Goal: Task Accomplishment & Management: Use online tool/utility

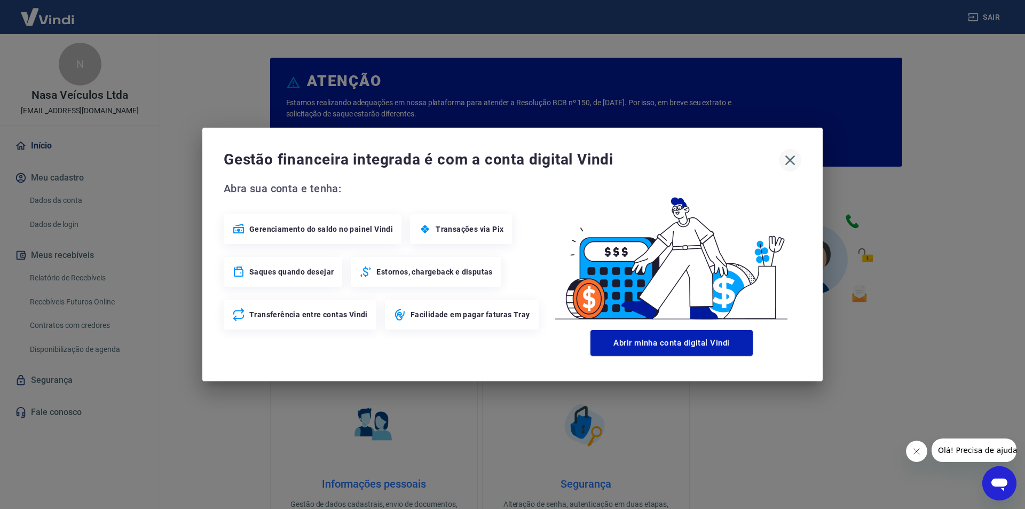
click at [791, 162] on icon "button" at bounding box center [790, 160] width 17 height 17
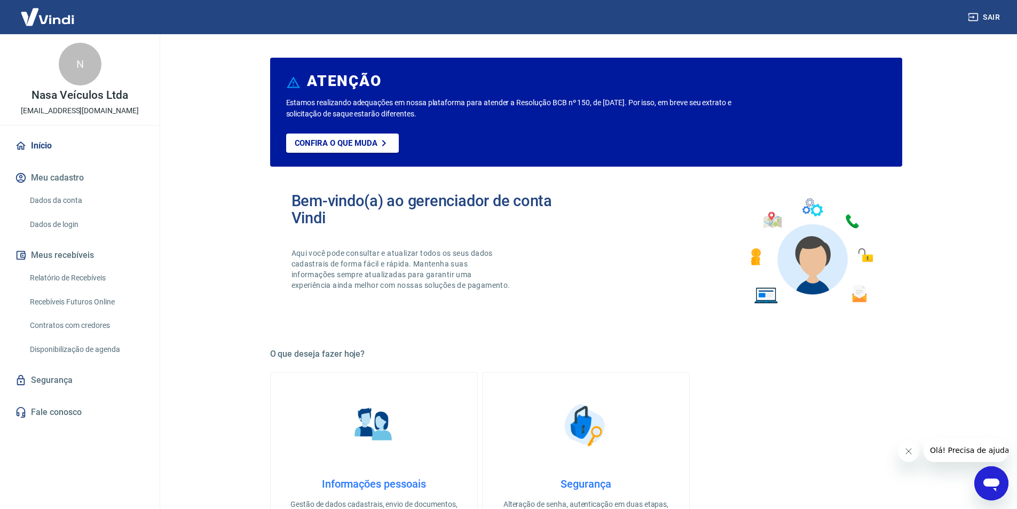
drag, startPoint x: 144, startPoint y: 109, endPoint x: 17, endPoint y: 109, distance: 126.5
click at [17, 109] on div "N Nasa Veículos Ltda [EMAIL_ADDRESS][DOMAIN_NAME]" at bounding box center [80, 79] width 160 height 91
click at [82, 275] on link "Relatório de Recebíveis" at bounding box center [86, 278] width 121 height 22
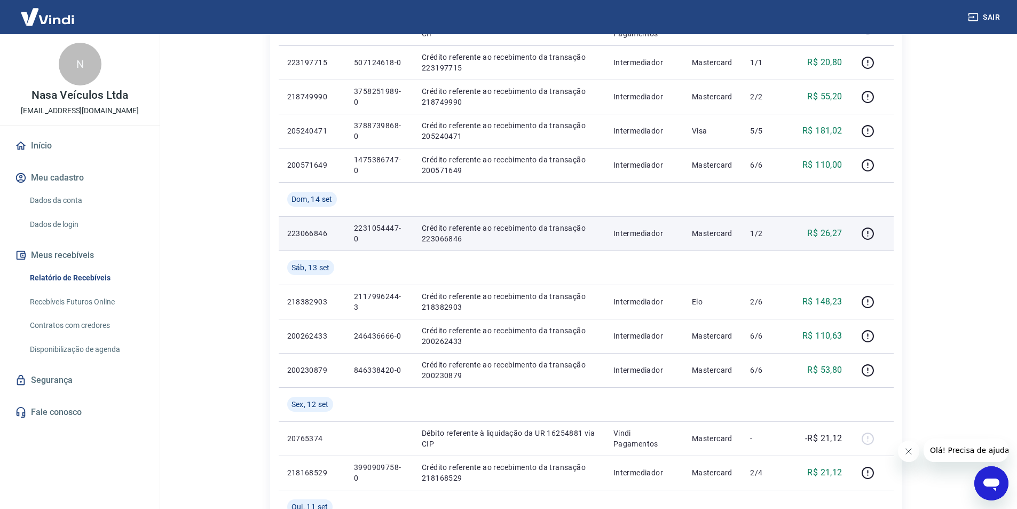
scroll to position [587, 0]
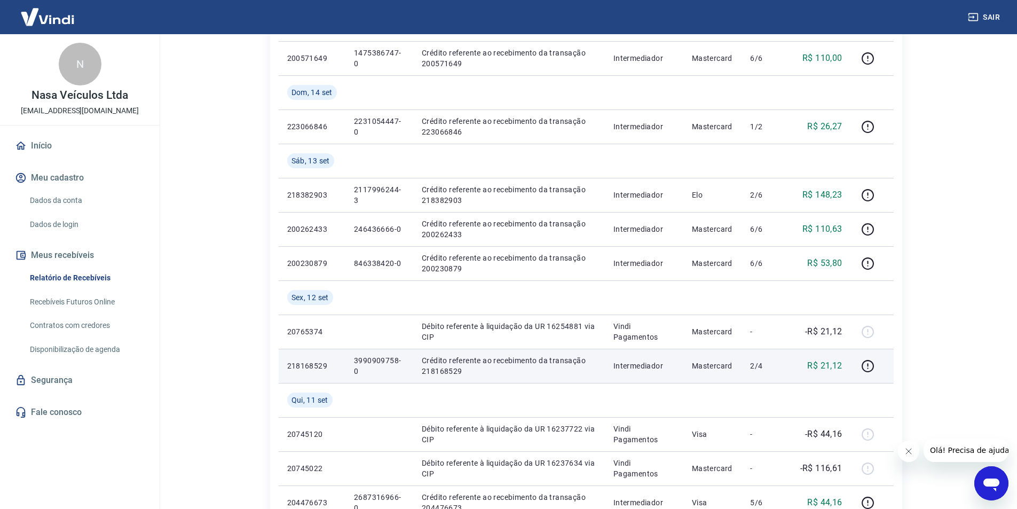
click at [381, 359] on p "3990909758-0" at bounding box center [379, 365] width 51 height 21
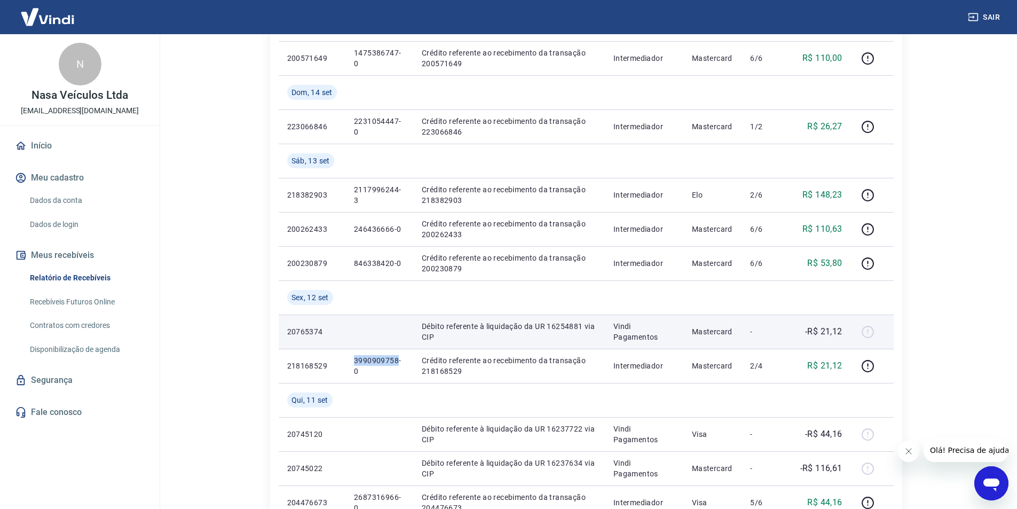
copy p "3990909758"
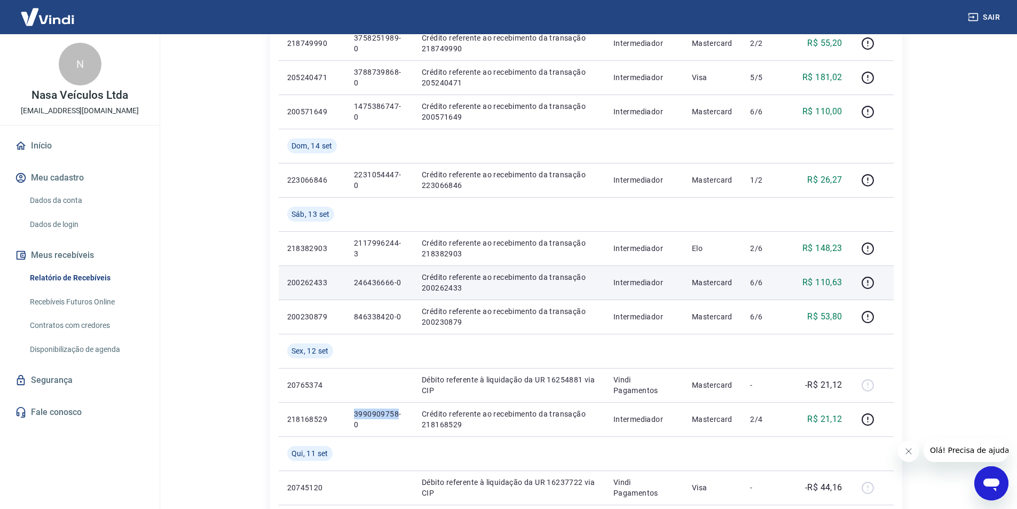
scroll to position [481, 0]
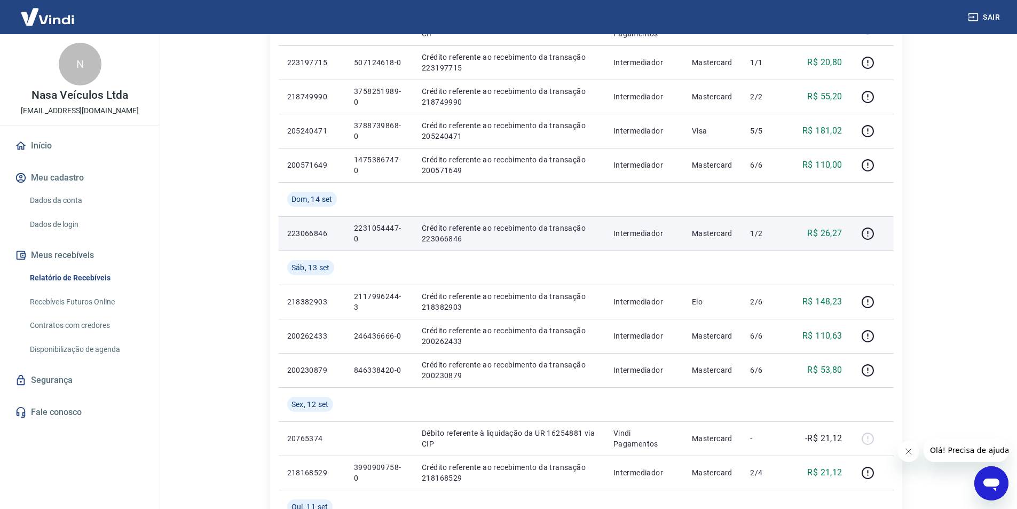
click at [374, 226] on p "2231054447-0" at bounding box center [379, 233] width 51 height 21
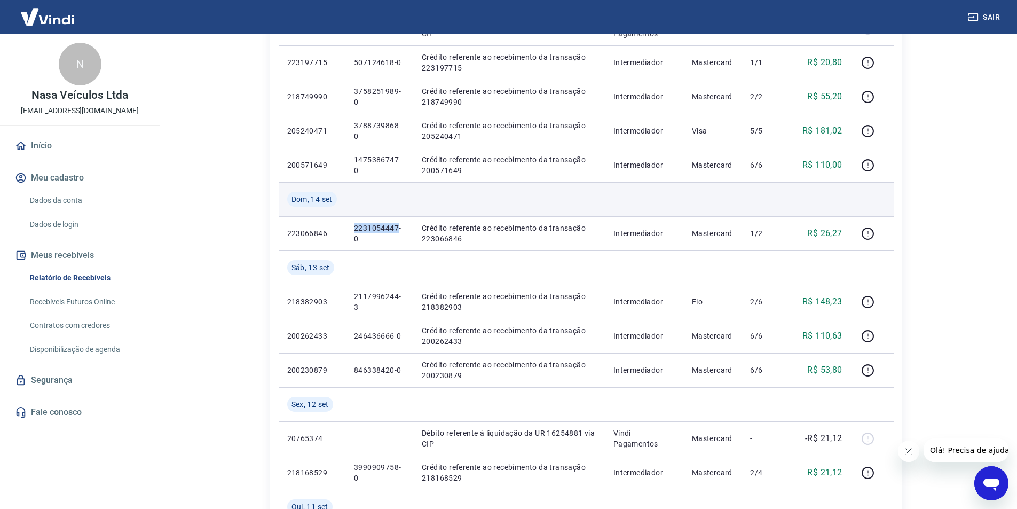
copy p "2231054447"
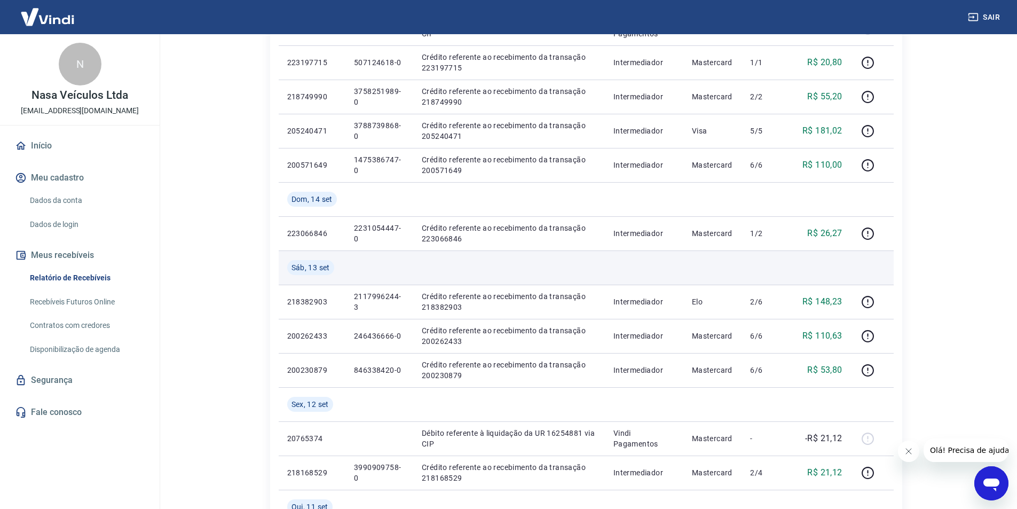
click at [750, 259] on td at bounding box center [766, 267] width 49 height 34
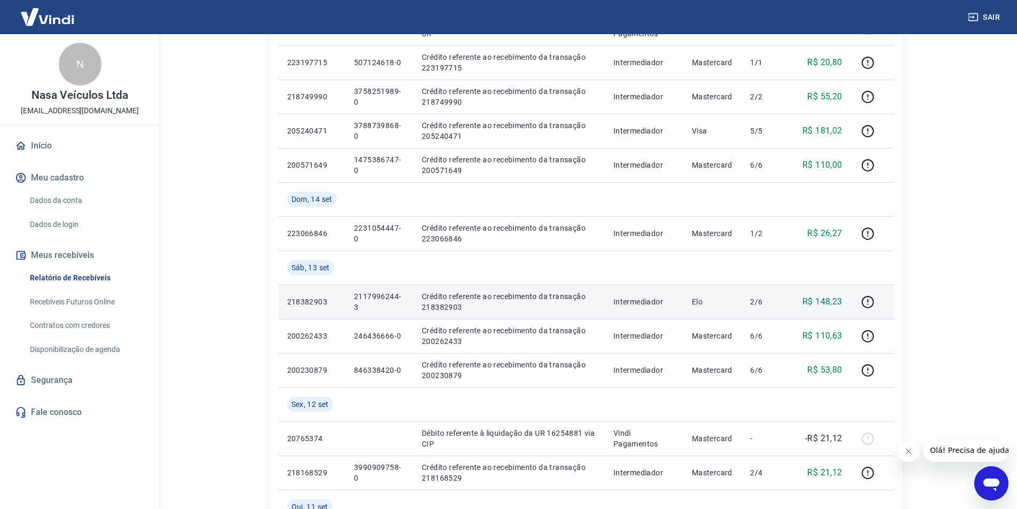
click at [374, 293] on p "2117996244-3" at bounding box center [379, 301] width 51 height 21
copy p "2117996244"
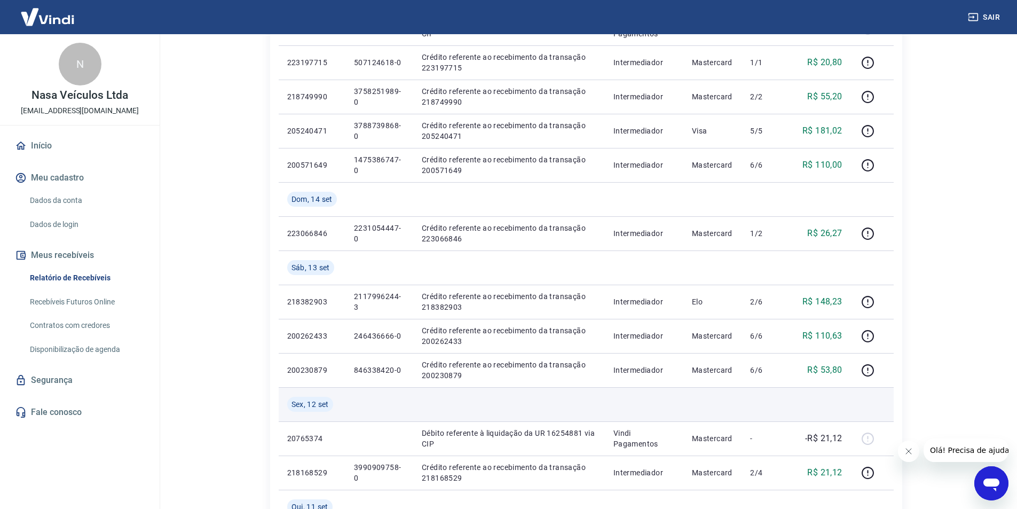
click at [731, 399] on td at bounding box center [712, 404] width 59 height 34
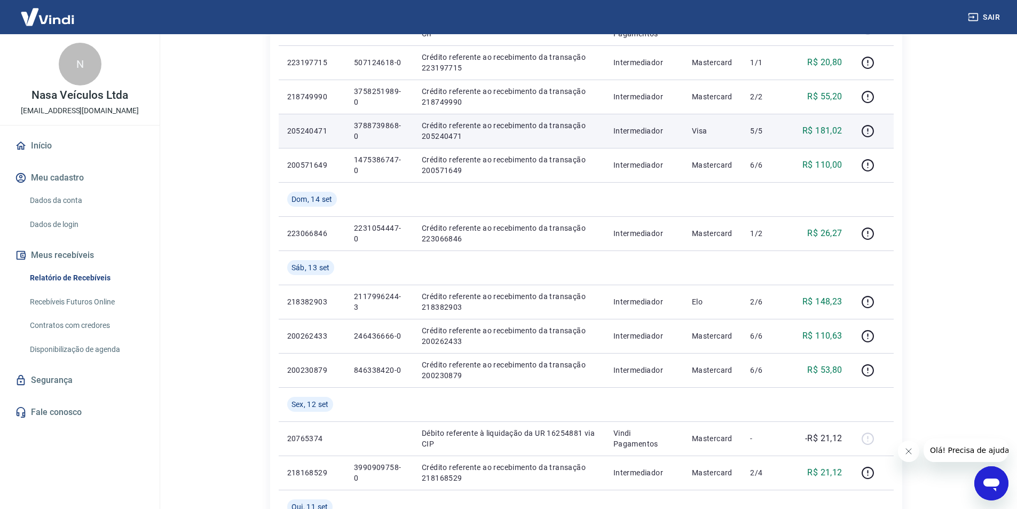
scroll to position [374, 0]
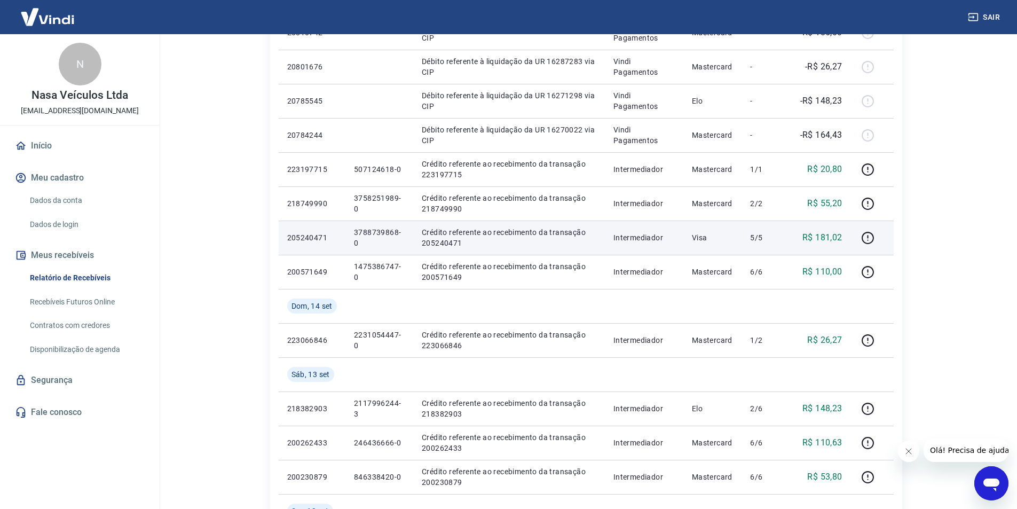
click at [381, 231] on p "3788739868-0" at bounding box center [379, 237] width 51 height 21
copy p "3788739868"
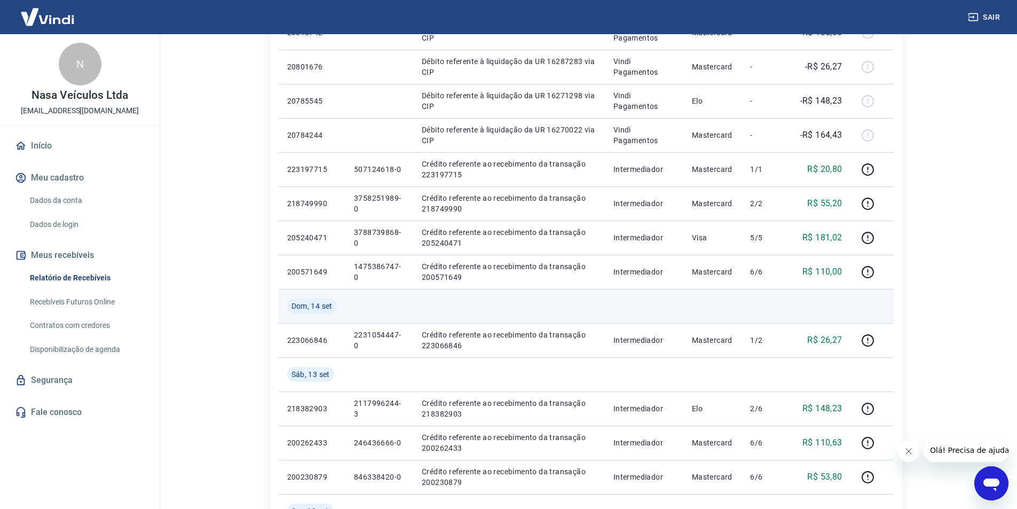
click at [597, 291] on td at bounding box center [509, 306] width 192 height 34
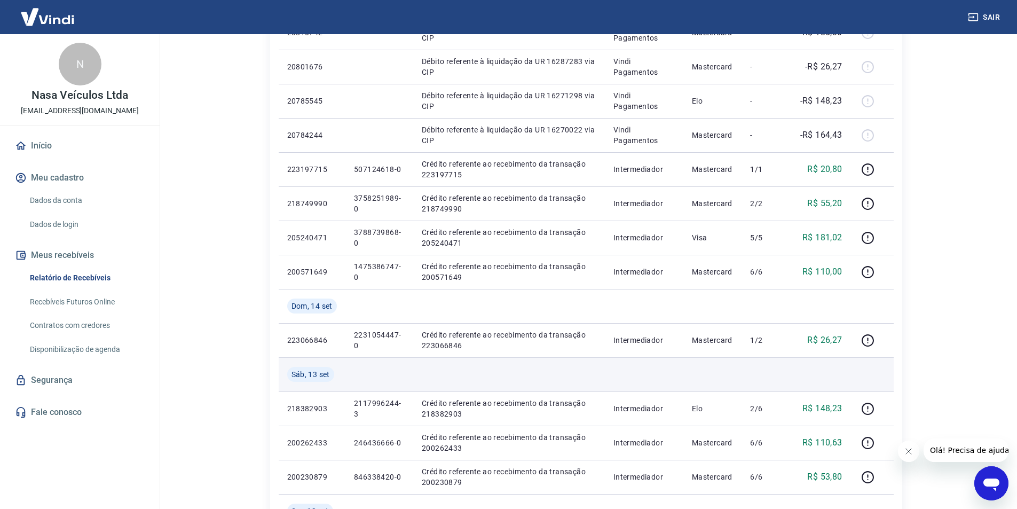
scroll to position [481, 0]
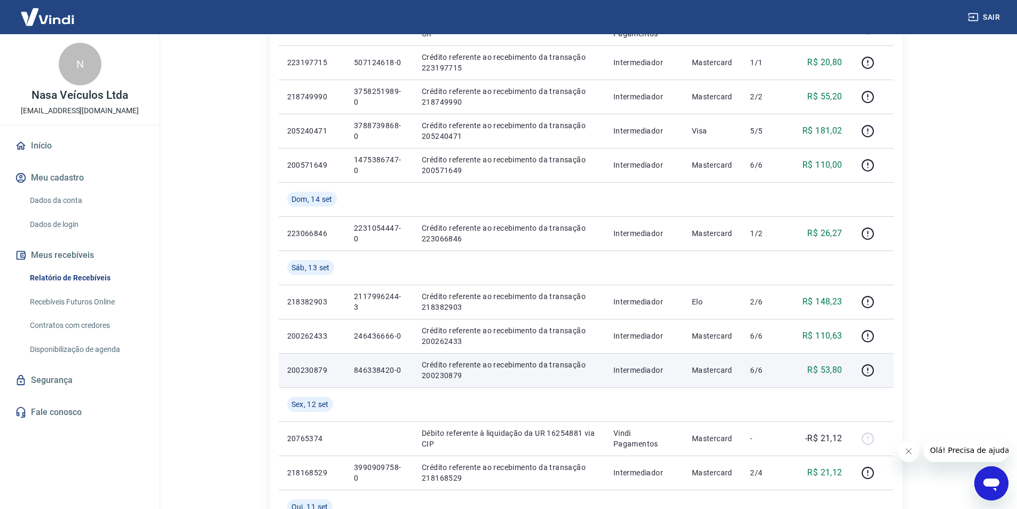
click at [377, 367] on p "846338420-0" at bounding box center [379, 370] width 51 height 11
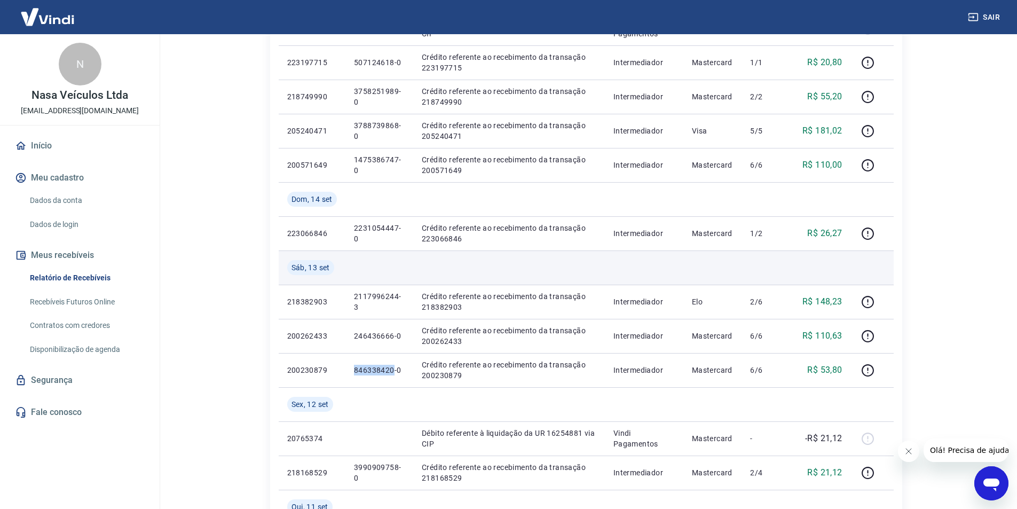
copy p "846338420"
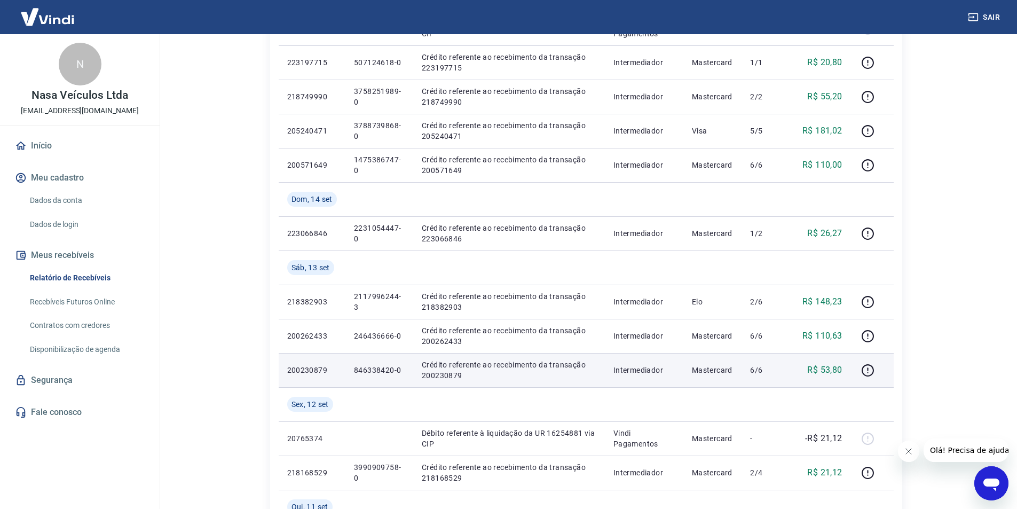
click at [834, 368] on p "R$ 53,80" at bounding box center [824, 370] width 35 height 13
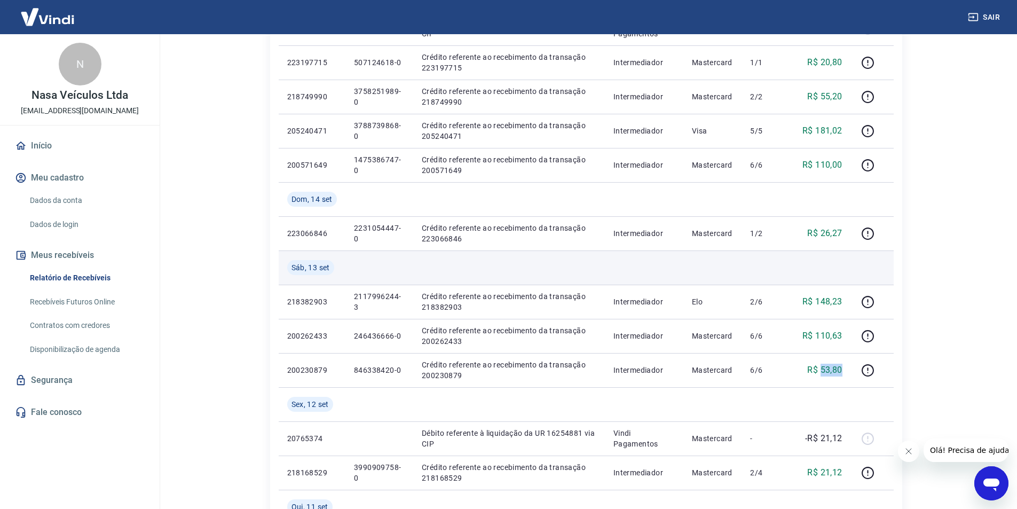
copy p "53,80"
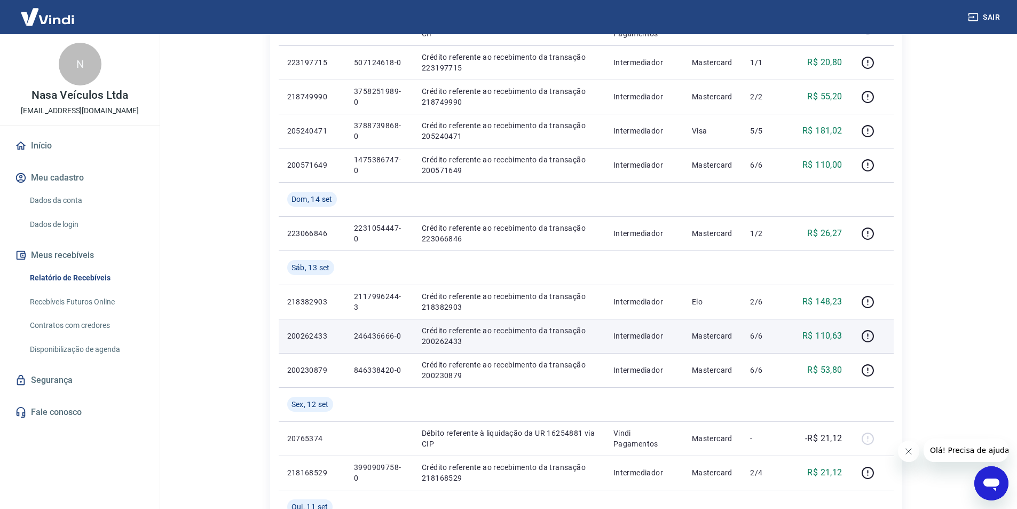
click at [836, 337] on p "R$ 110,63" at bounding box center [822, 335] width 40 height 13
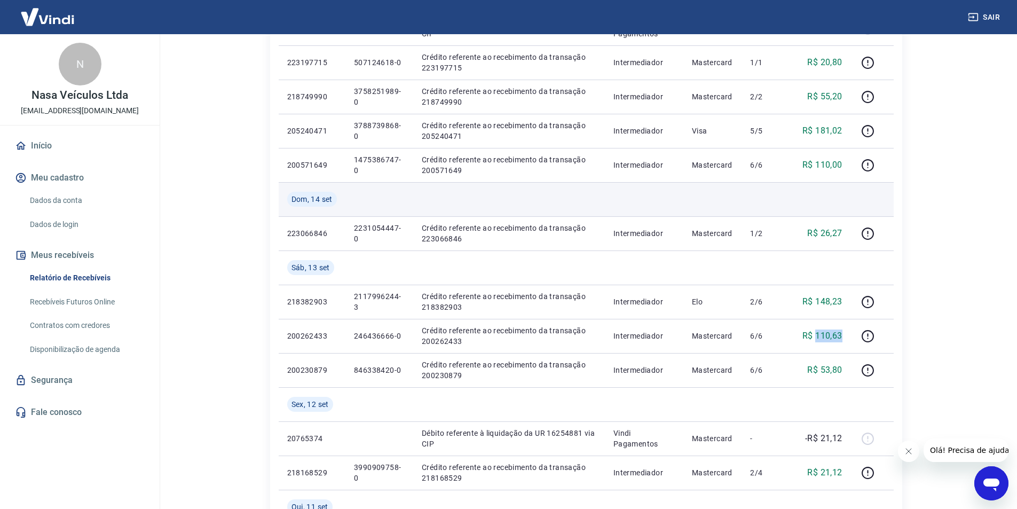
copy p "110,63"
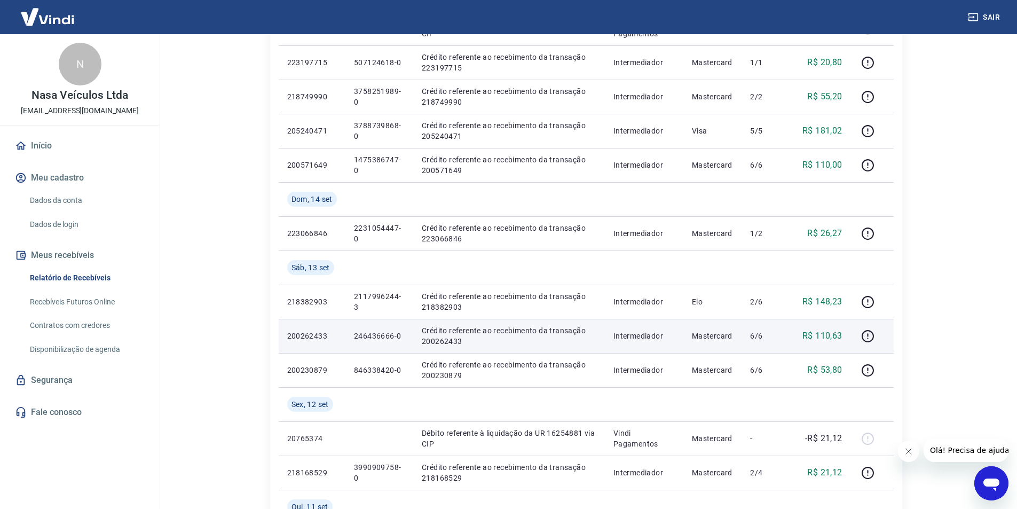
click at [382, 338] on p "246436666-0" at bounding box center [379, 335] width 51 height 11
click at [381, 337] on p "246436666-0" at bounding box center [379, 335] width 51 height 11
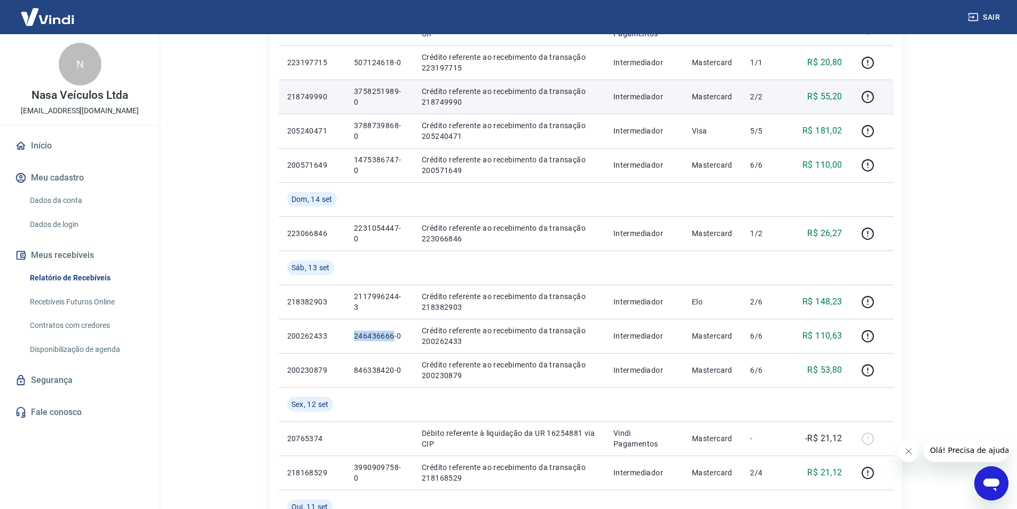
copy p "246436666"
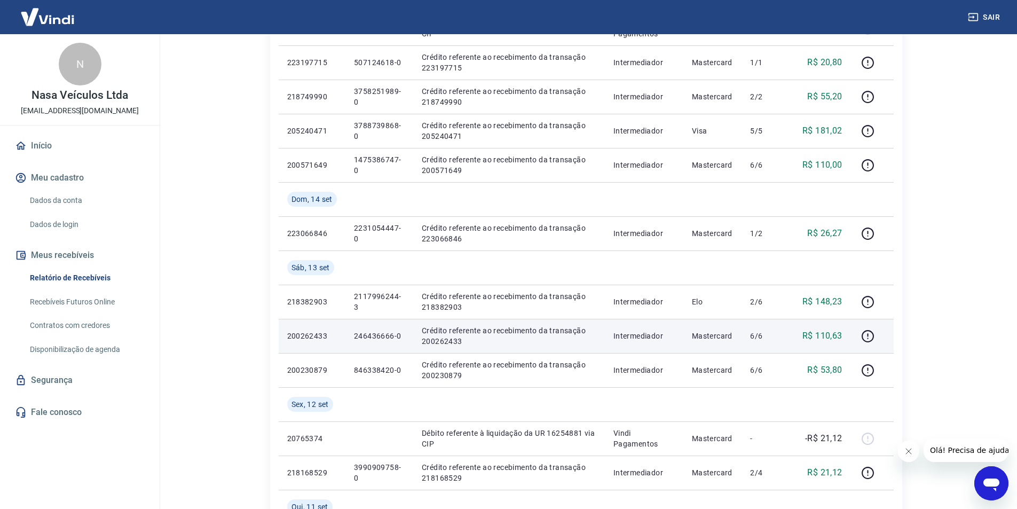
click at [833, 333] on p "R$ 110,63" at bounding box center [822, 335] width 40 height 13
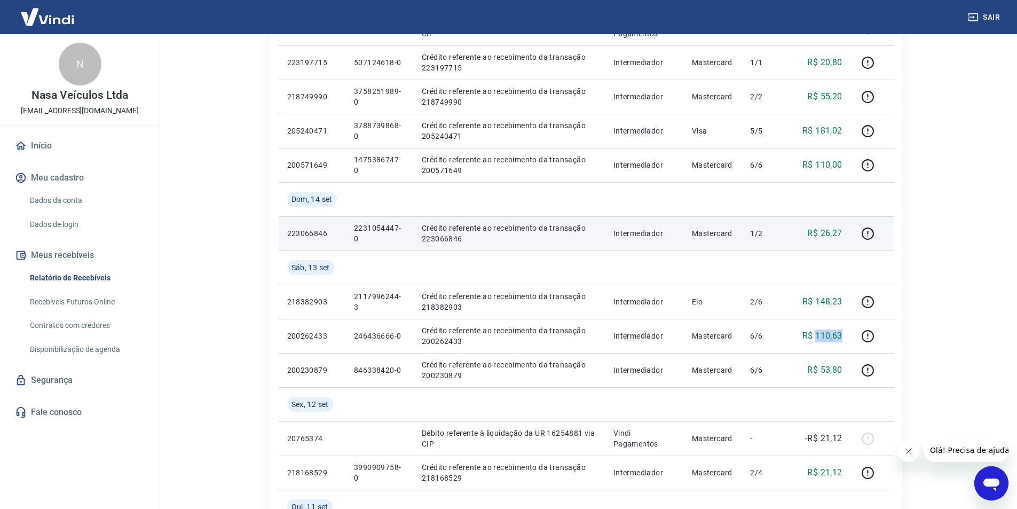
copy p "110,63"
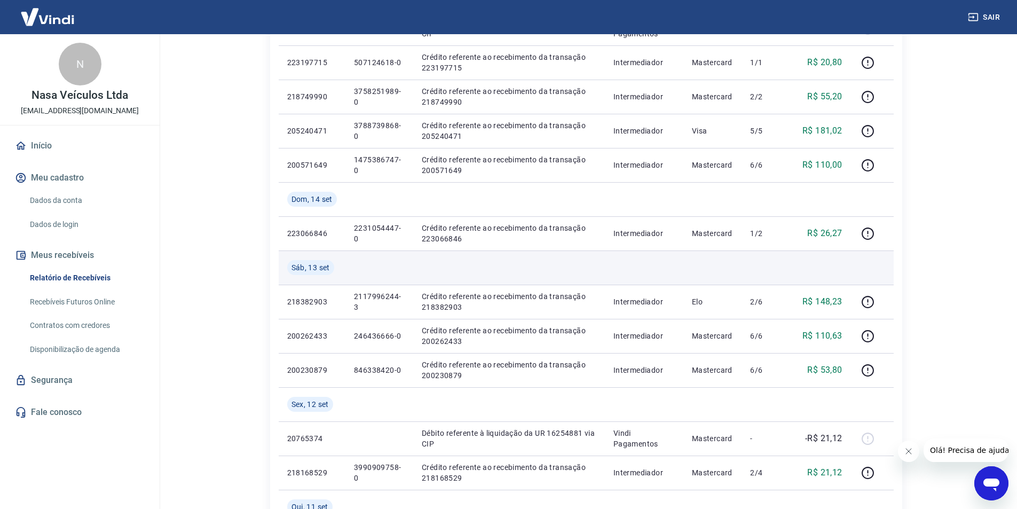
click at [644, 269] on td at bounding box center [644, 267] width 78 height 34
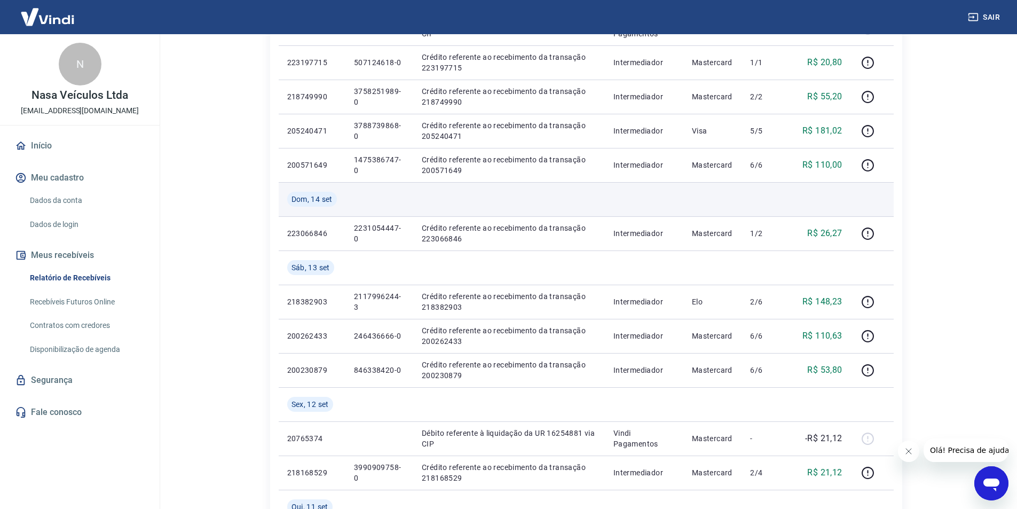
scroll to position [374, 0]
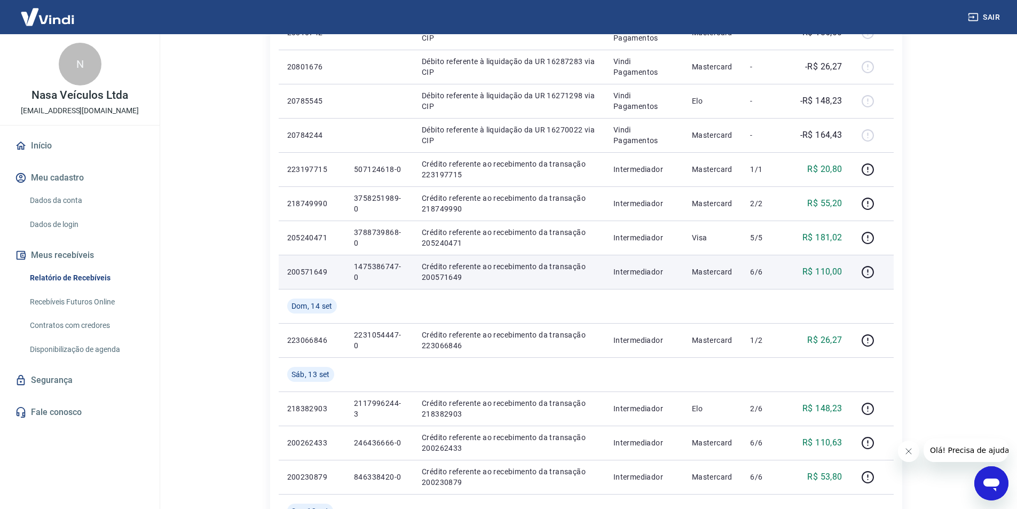
click at [368, 262] on p "1475386747-0" at bounding box center [379, 271] width 51 height 21
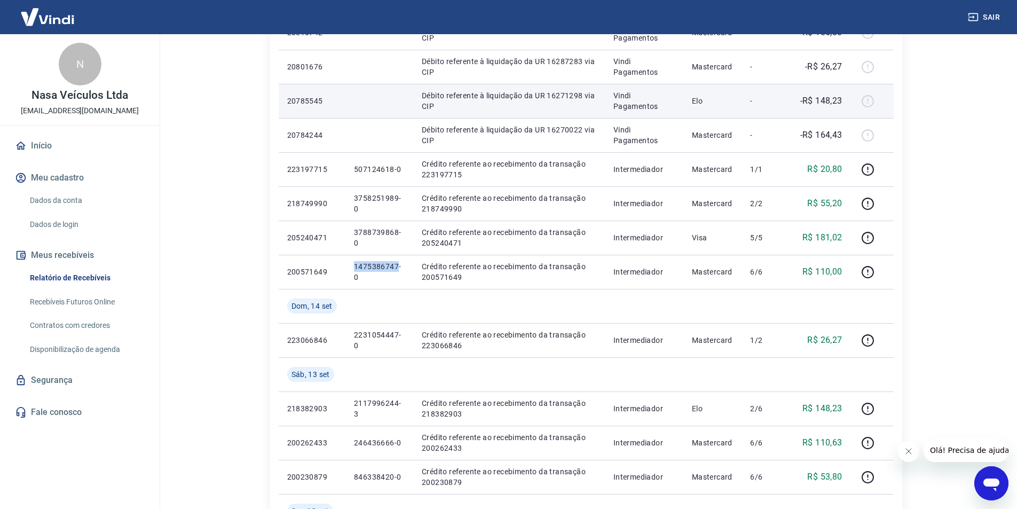
copy p "1475386747"
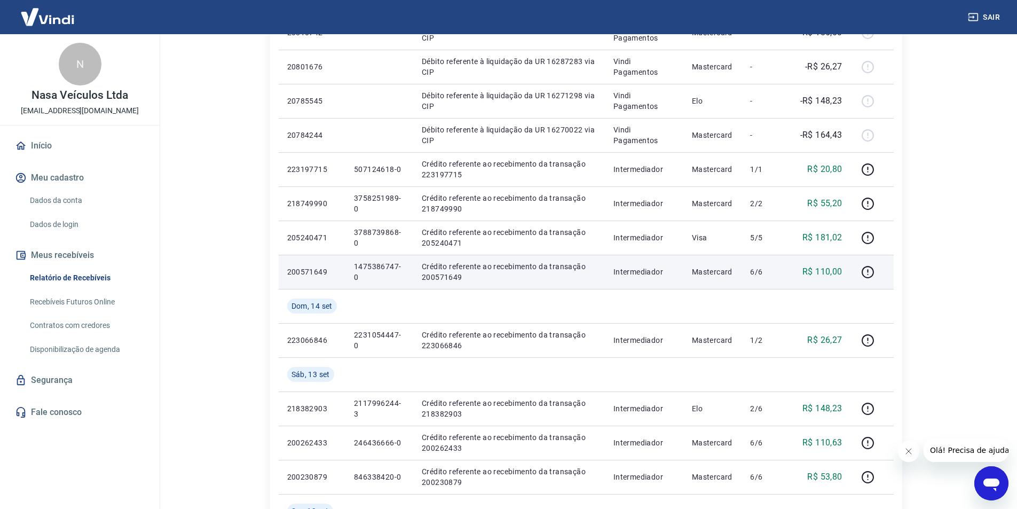
click at [837, 273] on p "R$ 110,00" at bounding box center [822, 271] width 40 height 13
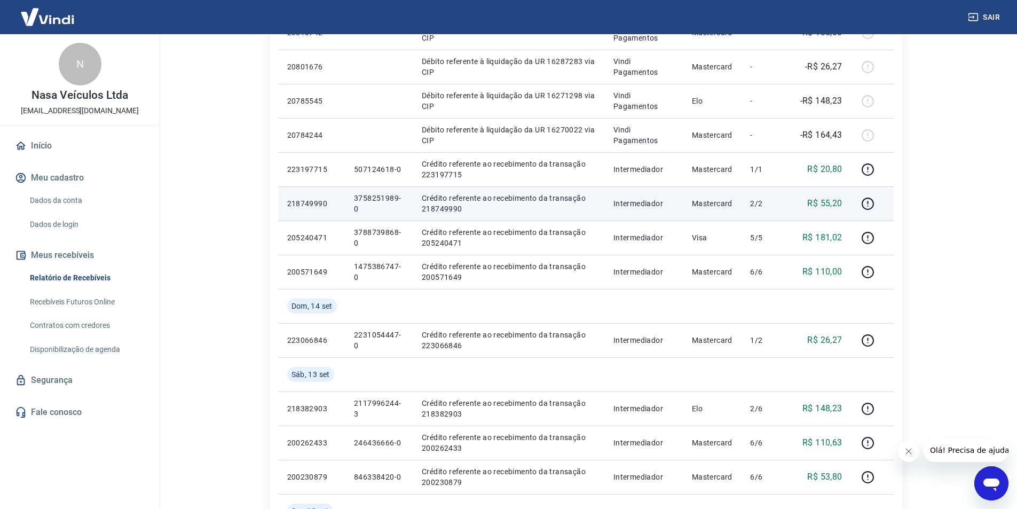
click at [381, 198] on p "3758251989-0" at bounding box center [379, 203] width 51 height 21
click at [830, 197] on p "R$ 55,20" at bounding box center [824, 203] width 35 height 13
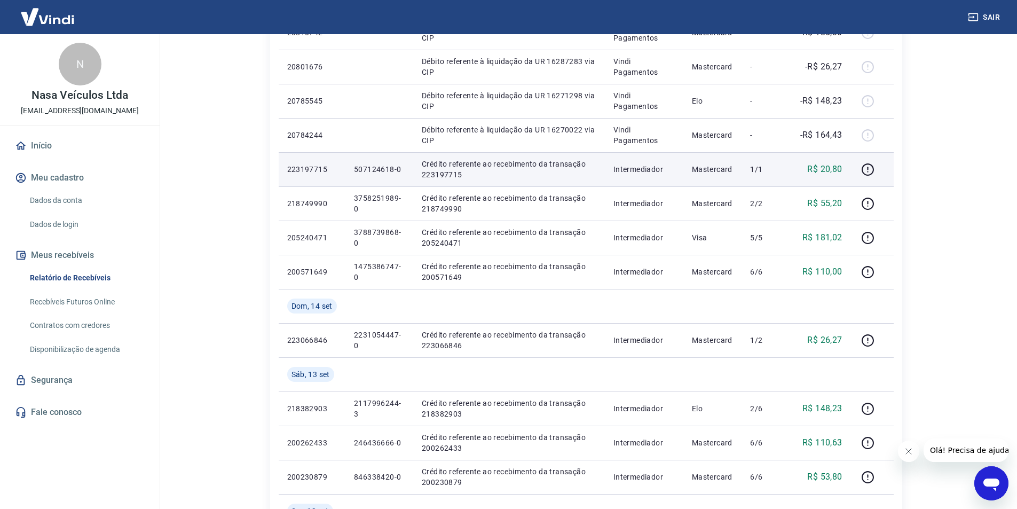
click at [372, 161] on td "507124618-0" at bounding box center [379, 169] width 68 height 34
click at [826, 170] on p "R$ 20,80" at bounding box center [824, 169] width 35 height 13
